Goal: Information Seeking & Learning: Learn about a topic

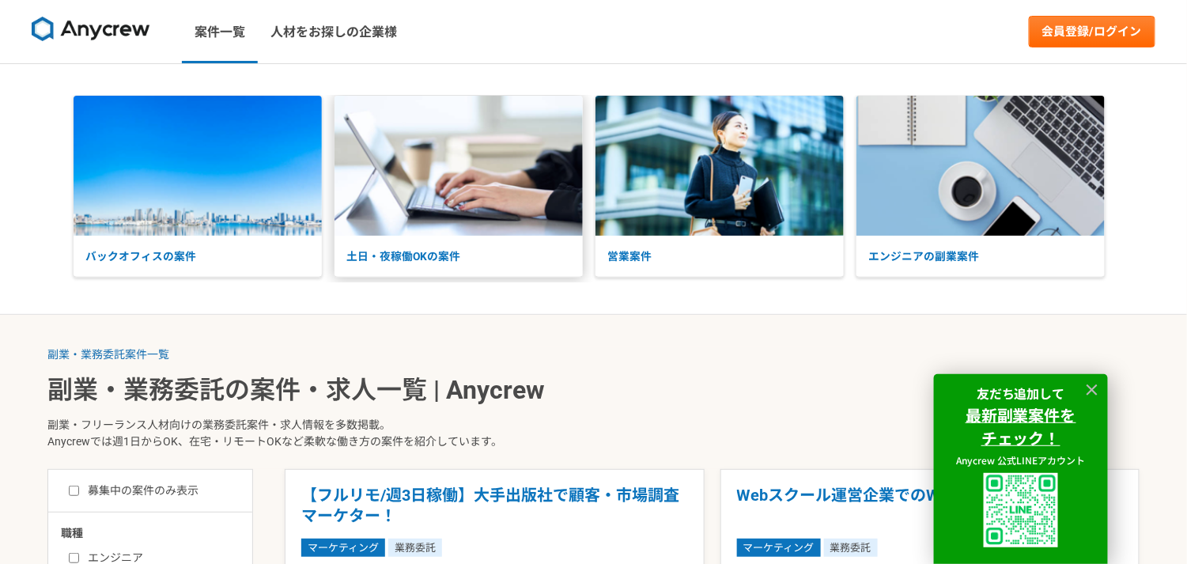
click at [411, 251] on p "土日・夜稼働OKの案件" at bounding box center [459, 257] width 248 height 42
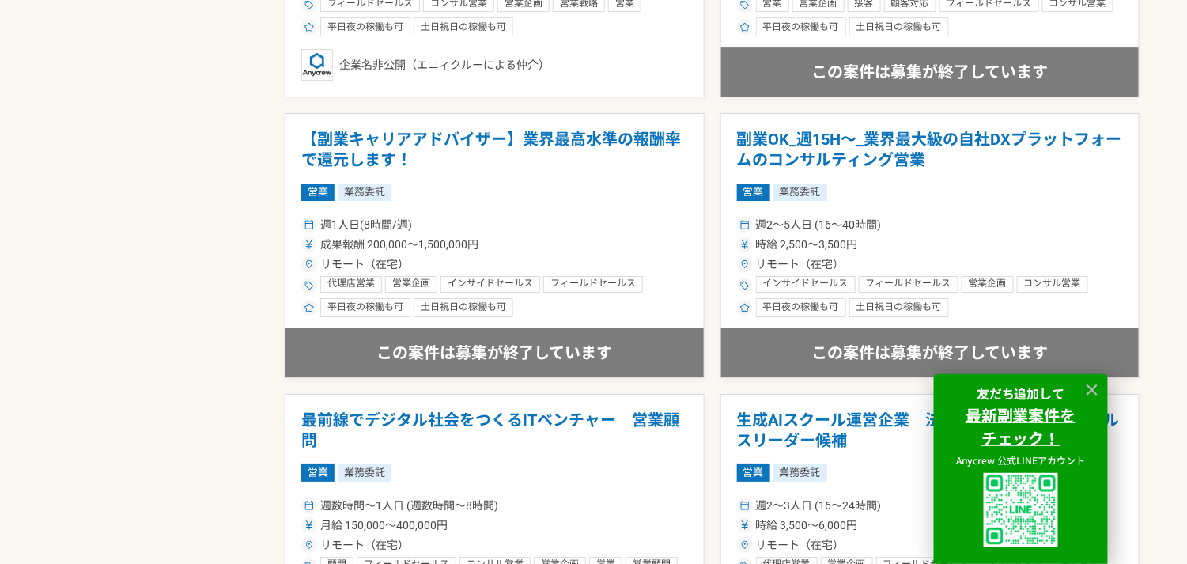
scroll to position [1740, 0]
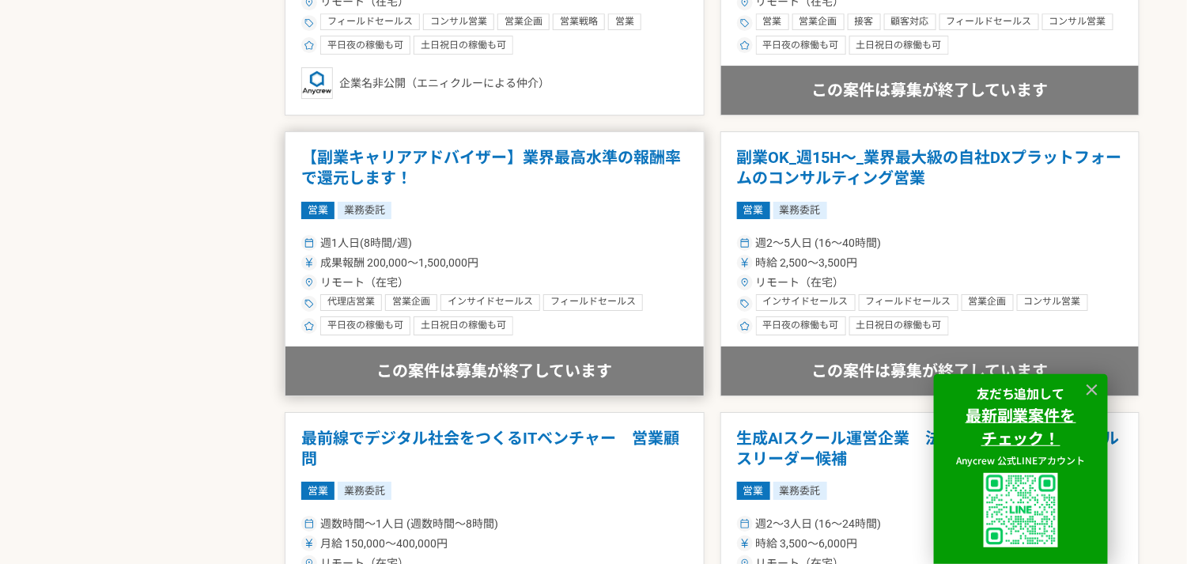
click at [392, 175] on h1 "【副業キャリアアドバイザー】業界最高水準の報酬率で還元します！" at bounding box center [494, 168] width 387 height 40
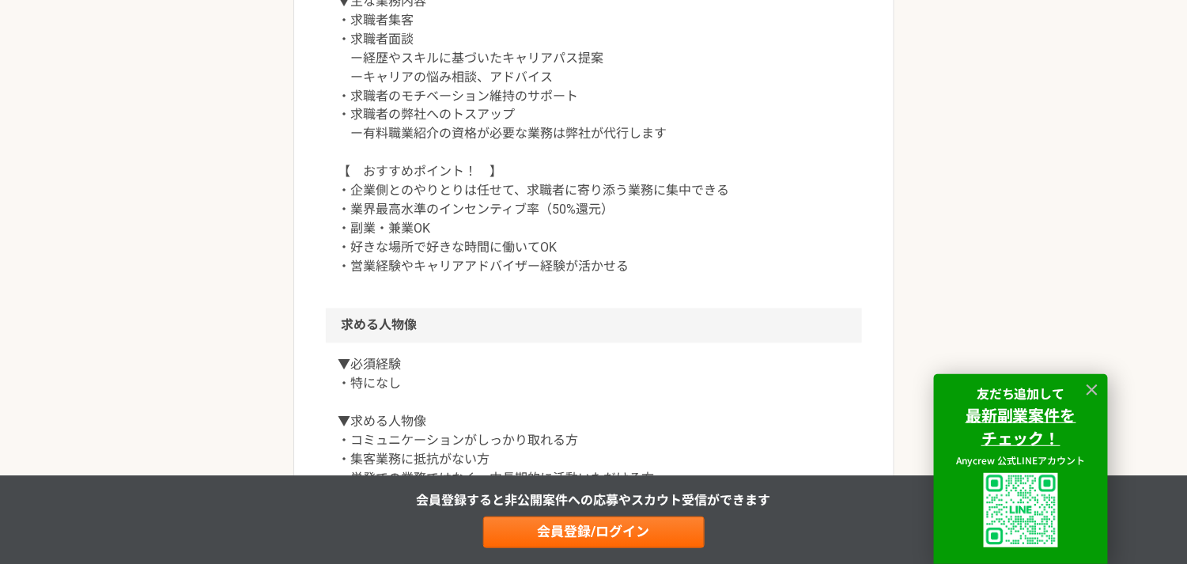
scroll to position [1001, 0]
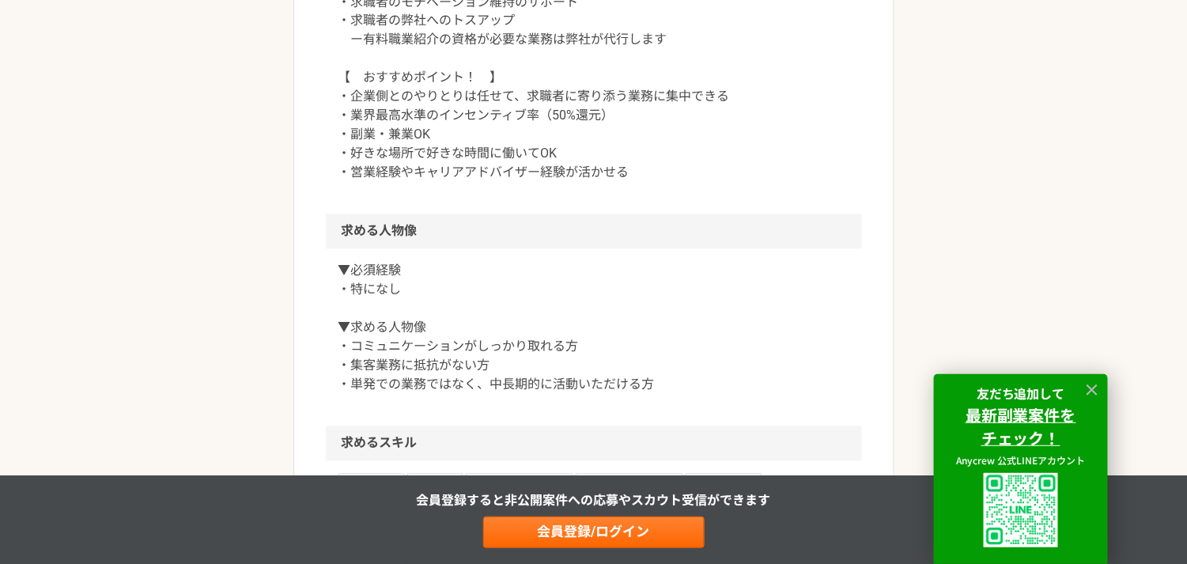
click at [964, 121] on div "副業・業務委託案件一覧 【副業キャリアアドバイザー】業界最高水準の報酬率で還元します！ この案件は募集が終了しています 営業 【副業キャリアアドバイザー】業界…" at bounding box center [593, 371] width 1187 height 2616
